Goal: Transaction & Acquisition: Purchase product/service

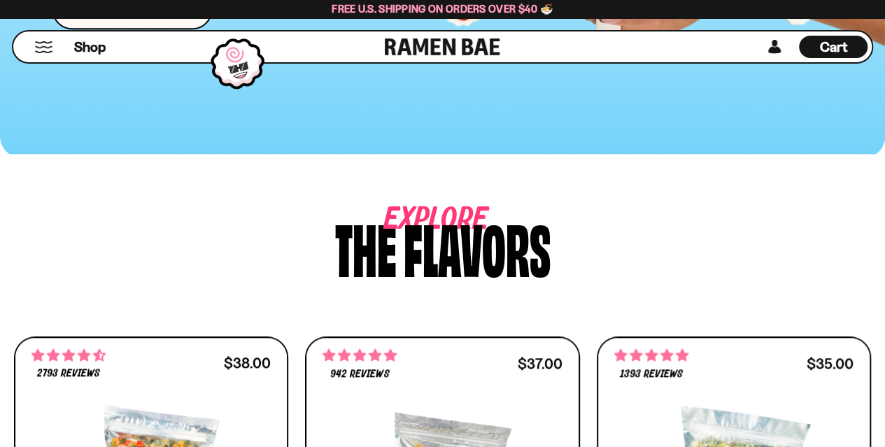
scroll to position [431, 0]
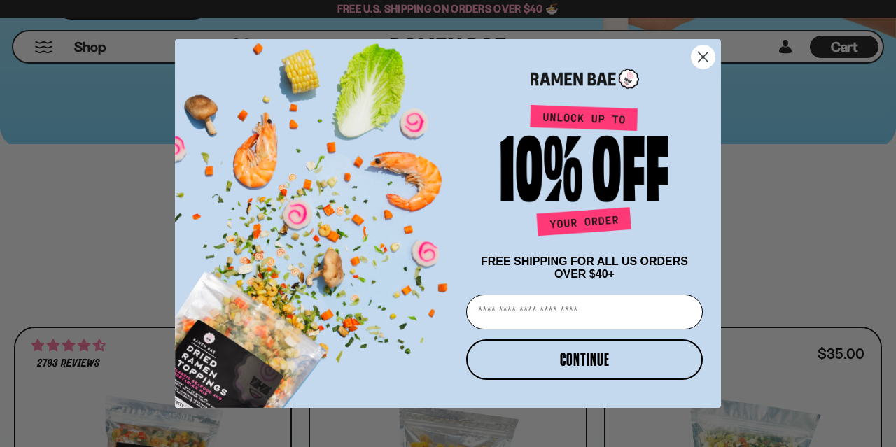
click at [698, 51] on circle "Close dialog" at bounding box center [702, 56] width 23 height 23
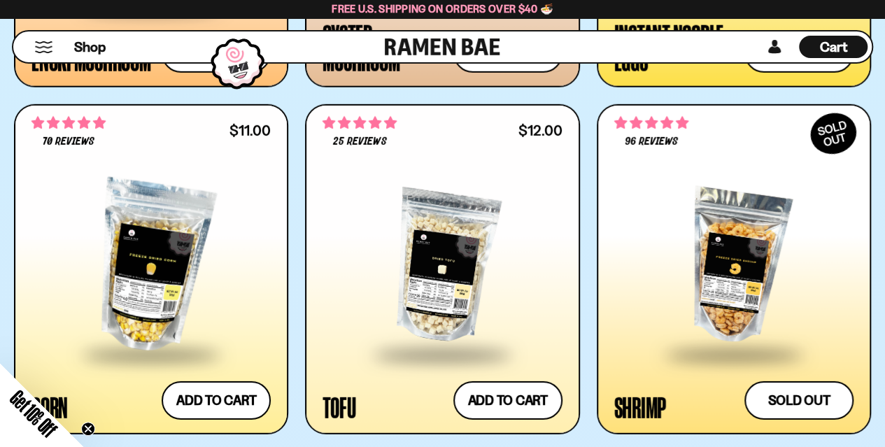
scroll to position [2076, 0]
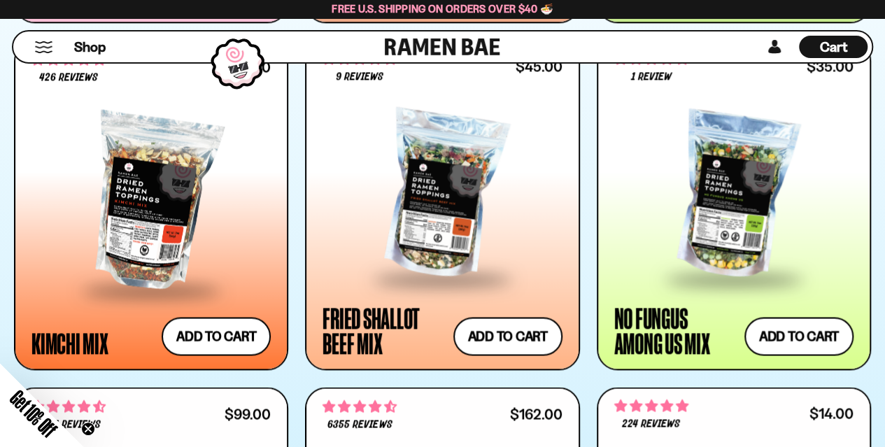
scroll to position [1059, 0]
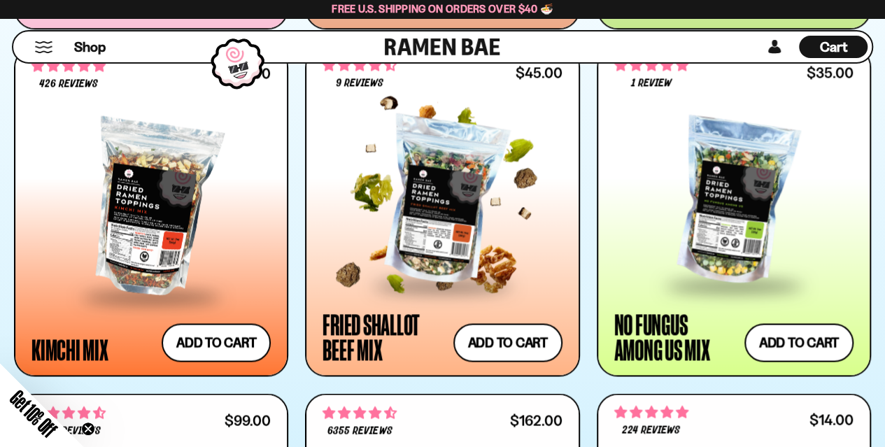
click at [452, 226] on div at bounding box center [442, 201] width 239 height 163
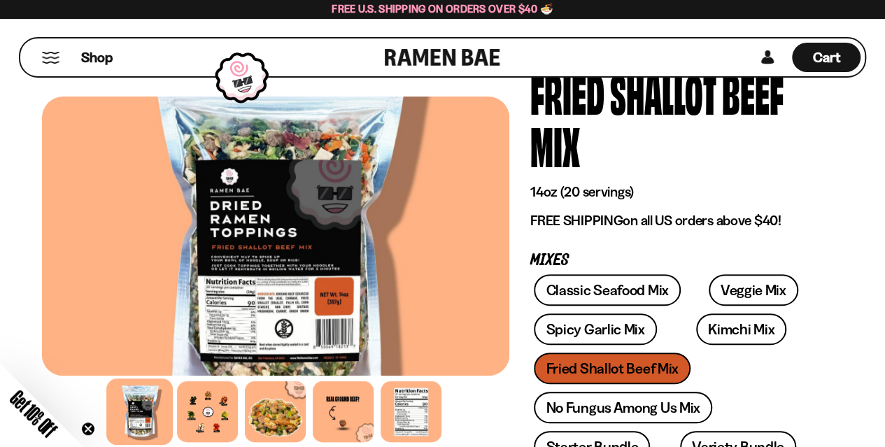
scroll to position [95, 0]
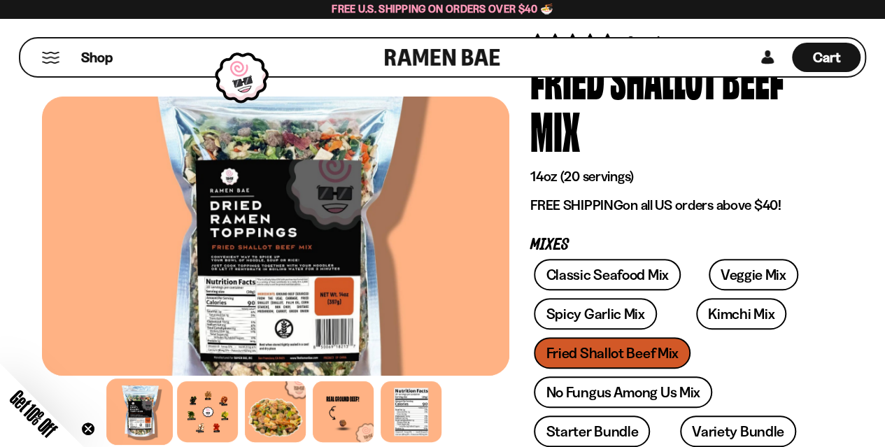
click at [216, 406] on div at bounding box center [207, 411] width 61 height 61
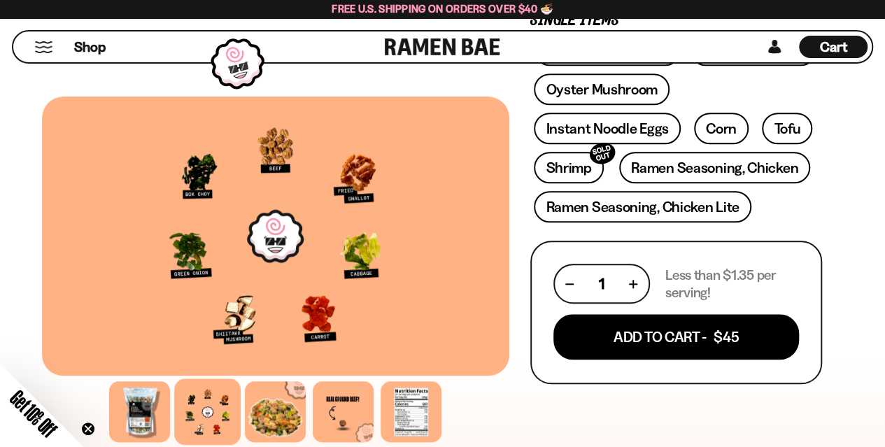
scroll to position [564, 0]
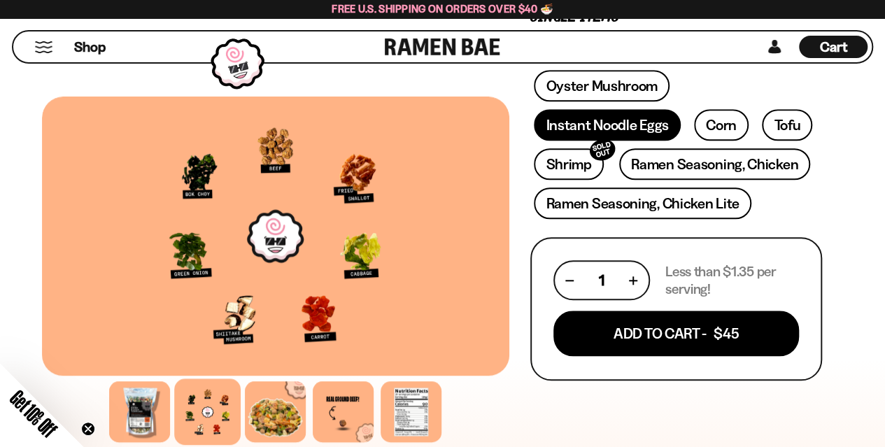
click at [633, 119] on link "Instant Noodle Eggs" at bounding box center [607, 124] width 146 height 31
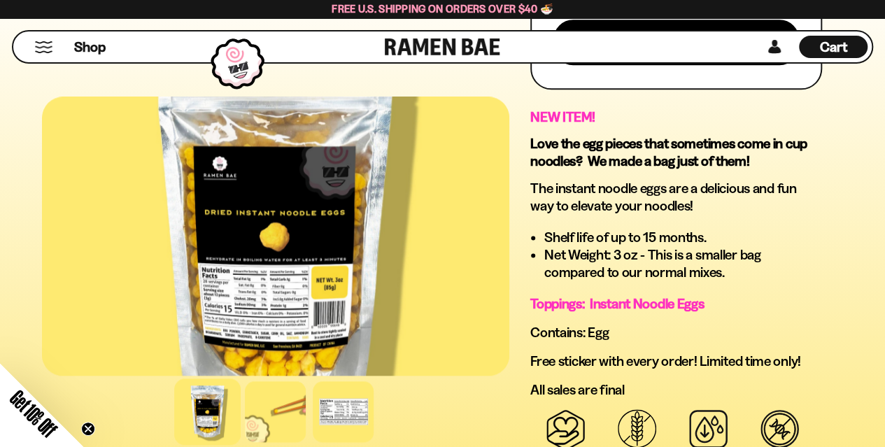
scroll to position [799, 0]
